Goal: Information Seeking & Learning: Learn about a topic

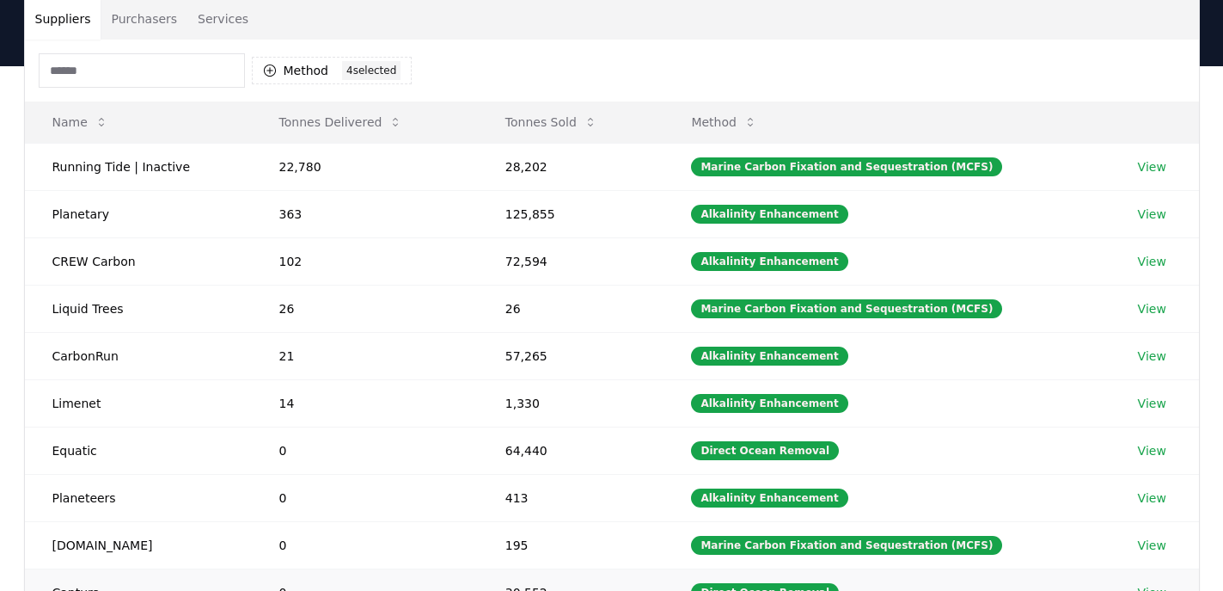
scroll to position [371, 0]
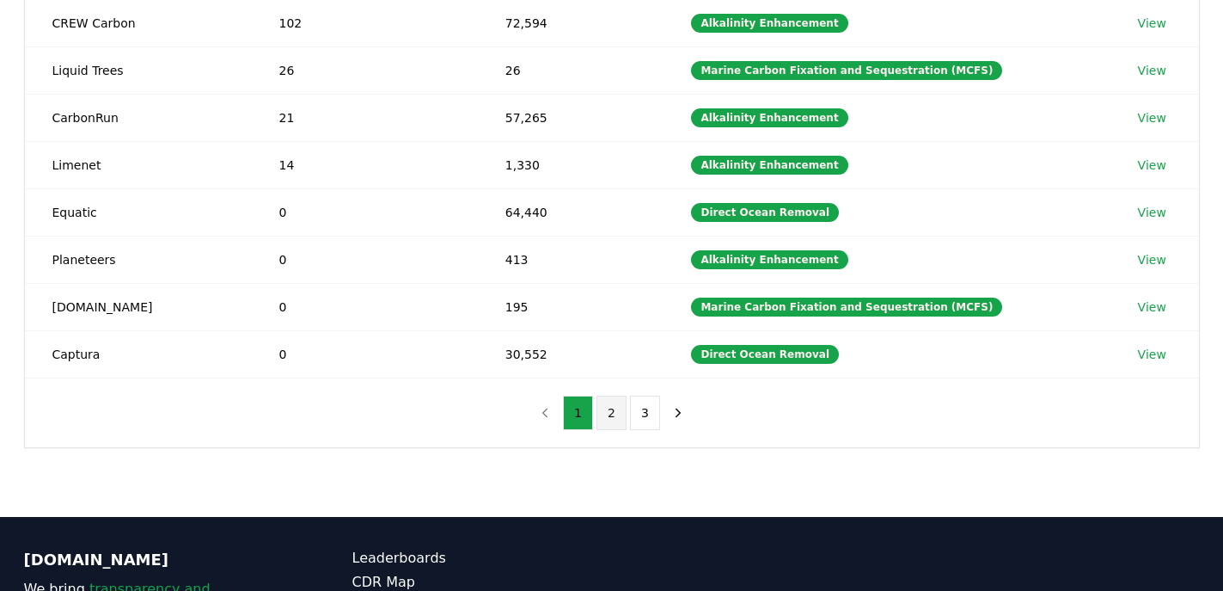
click at [609, 420] on button "2" at bounding box center [612, 412] width 30 height 34
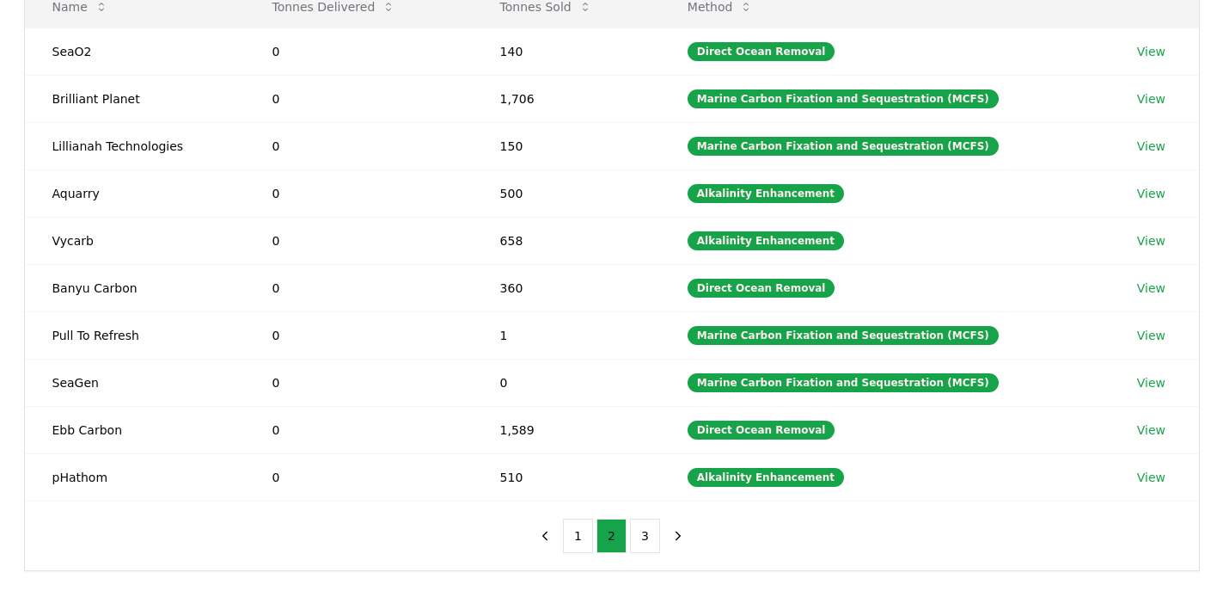
scroll to position [248, 0]
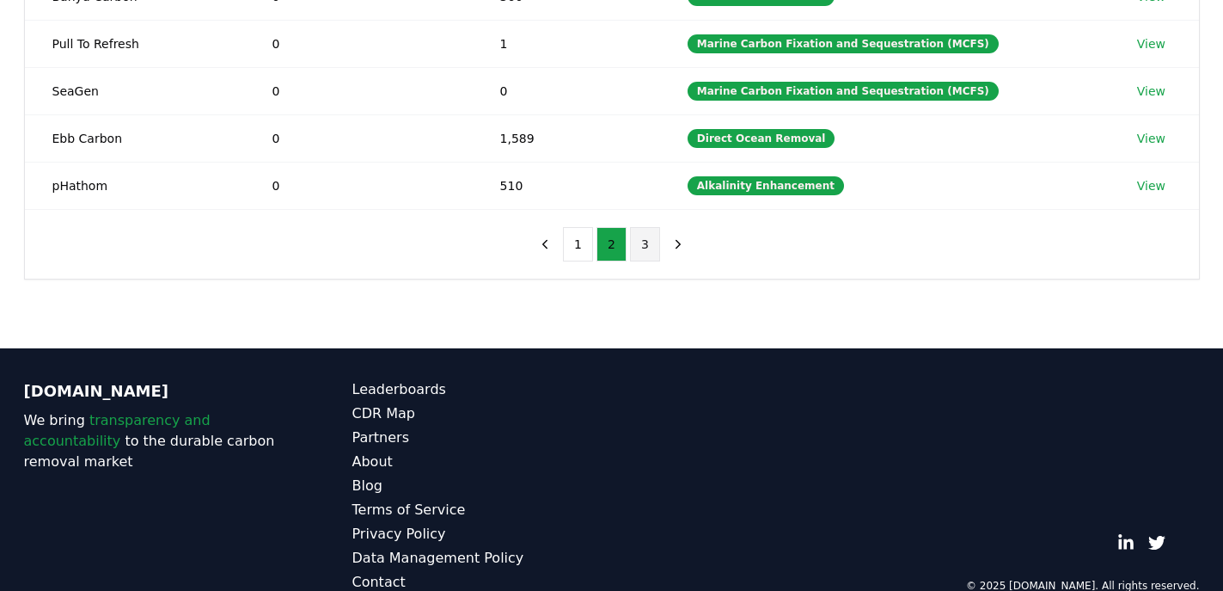
click at [650, 251] on button "3" at bounding box center [645, 244] width 30 height 34
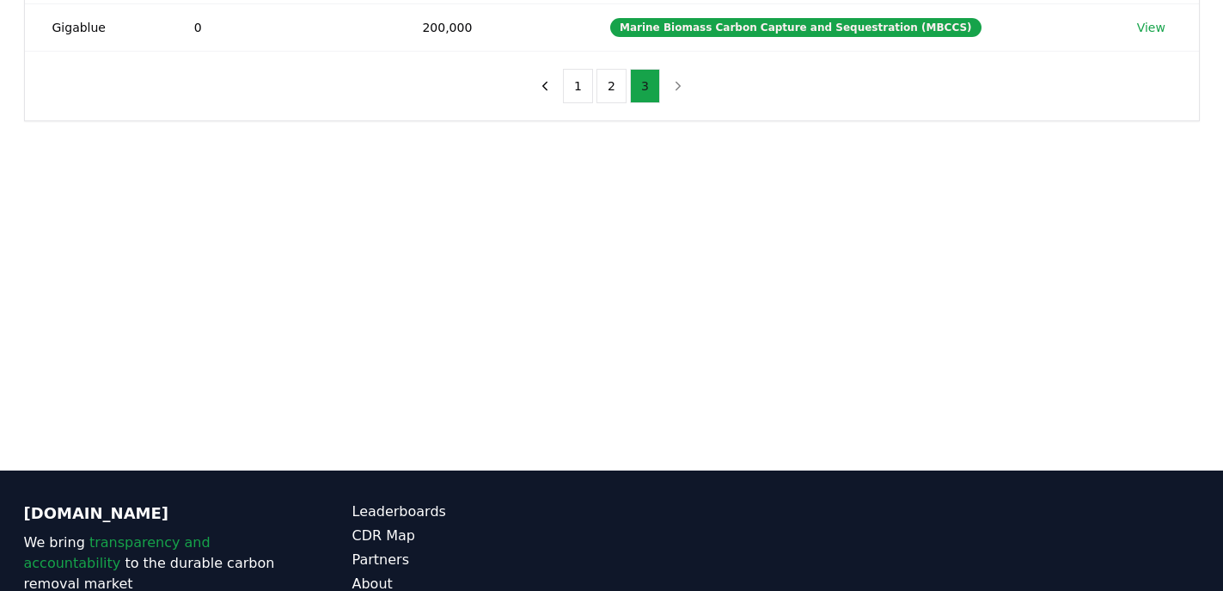
scroll to position [0, 0]
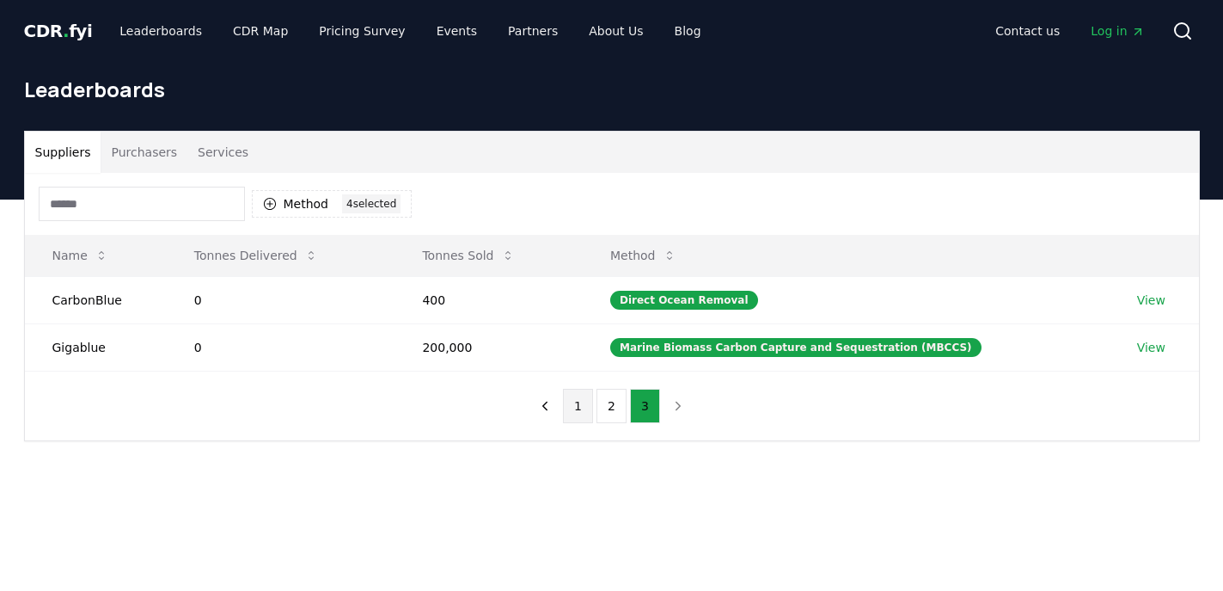
click at [570, 401] on button "1" at bounding box center [578, 406] width 30 height 34
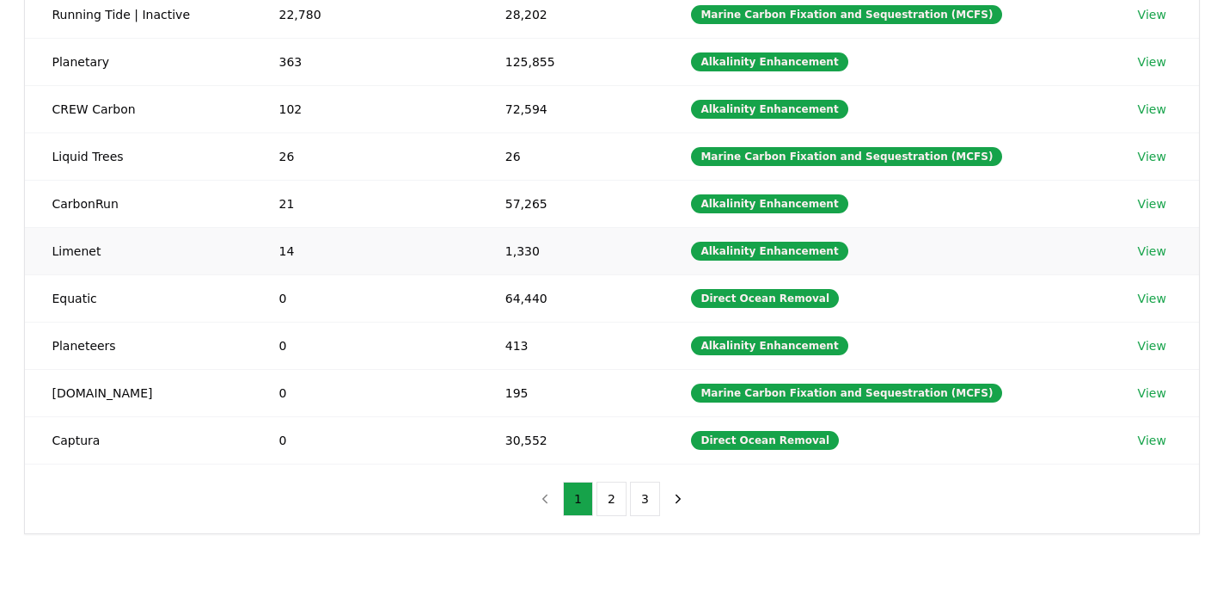
scroll to position [276, 0]
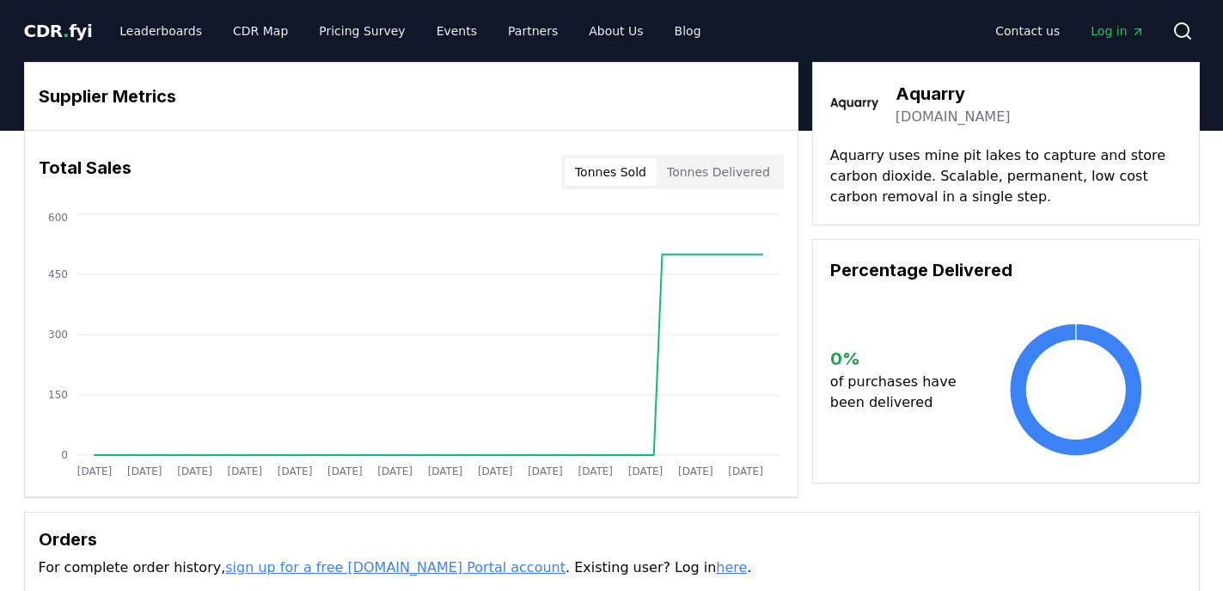
click at [942, 120] on link "aquarry.earth" at bounding box center [953, 117] width 115 height 21
